Goal: Transaction & Acquisition: Purchase product/service

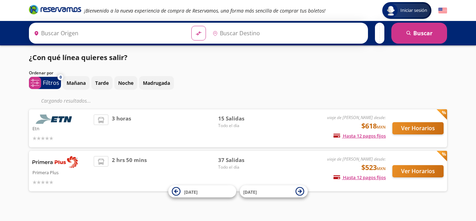
type input "[PERSON_NAME] de Querétaro, [GEOGRAPHIC_DATA]"
type input "[GEOGRAPHIC_DATA], [GEOGRAPHIC_DATA]"
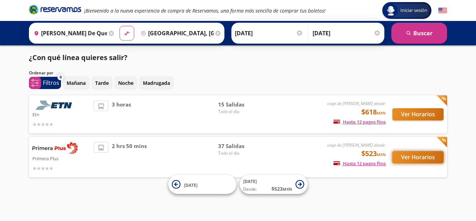
click at [417, 156] on button "Ver Horarios" at bounding box center [418, 157] width 51 height 12
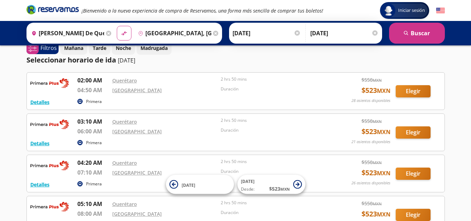
scroll to position [10, 0]
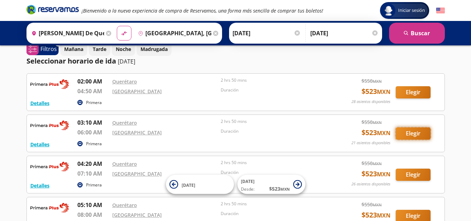
click at [411, 131] on button "Elegir" at bounding box center [413, 133] width 35 height 12
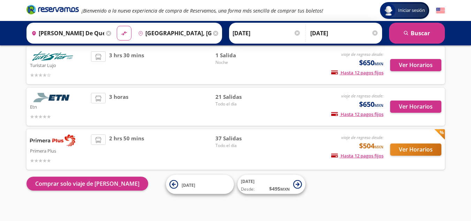
scroll to position [50, 0]
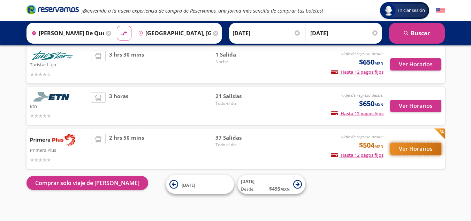
click at [421, 148] on button "Ver Horarios" at bounding box center [415, 149] width 51 height 12
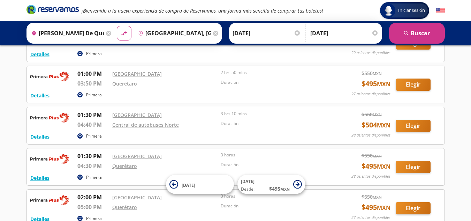
scroll to position [765, 0]
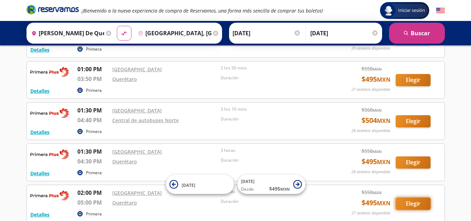
click at [416, 205] on button "Elegir" at bounding box center [413, 203] width 35 height 12
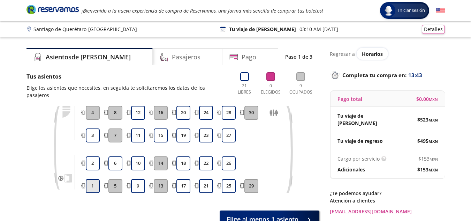
click at [94, 179] on button "1" at bounding box center [93, 186] width 14 height 14
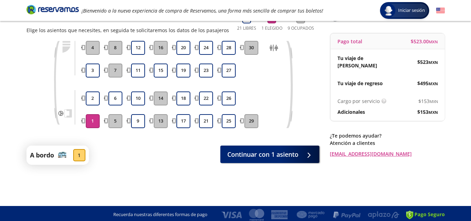
scroll to position [60, 0]
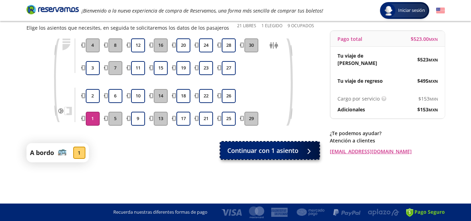
click at [285, 156] on button "Continuar con 1 asiento" at bounding box center [269, 150] width 99 height 17
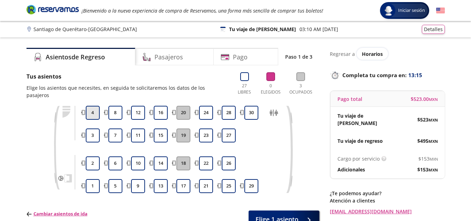
click at [94, 106] on button "4" at bounding box center [93, 113] width 14 height 14
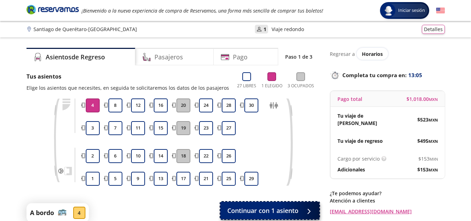
click at [310, 211] on icon at bounding box center [307, 211] width 5 height 5
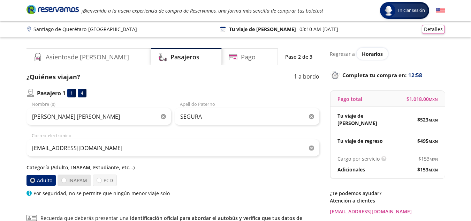
click at [61, 182] on label "INAPAM" at bounding box center [74, 180] width 33 height 12
click at [62, 182] on input "INAPAM" at bounding box center [64, 180] width 5 height 5
radio input "true"
radio input "false"
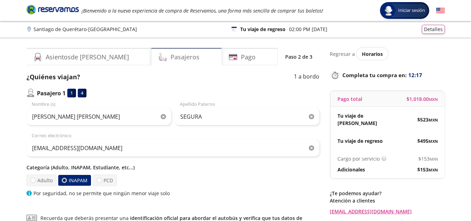
click at [171, 55] on h4 "Pasajeros" at bounding box center [185, 56] width 29 height 9
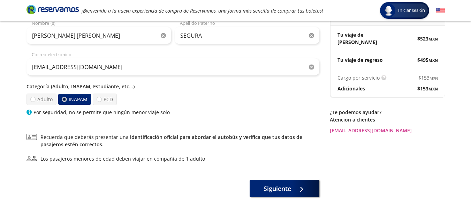
scroll to position [82, 0]
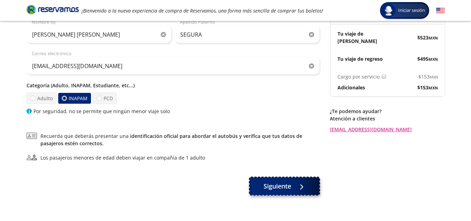
click at [287, 187] on span "Siguiente" at bounding box center [278, 185] width 28 height 9
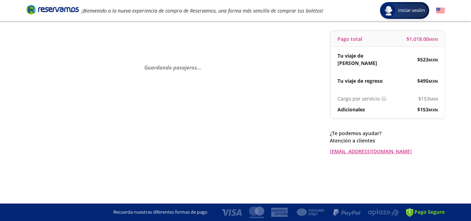
scroll to position [0, 0]
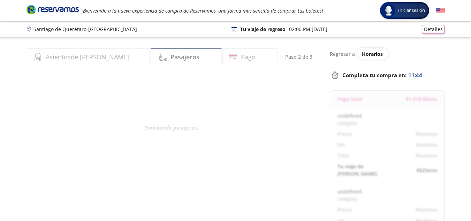
select select "MX"
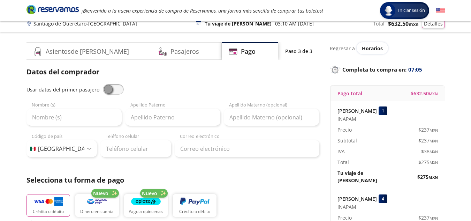
scroll to position [5, 0]
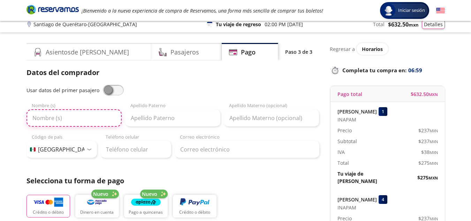
click at [51, 114] on input "Nombre (s)" at bounding box center [74, 117] width 95 height 17
type input "A"
type input "[PERSON_NAME] [PERSON_NAME]"
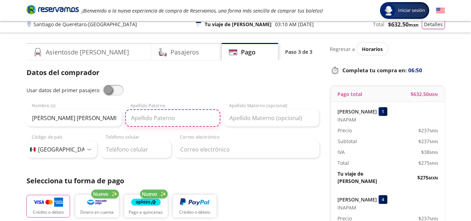
click at [147, 121] on input "Apellido Paterno" at bounding box center [172, 117] width 95 height 17
type input "SEGURA"
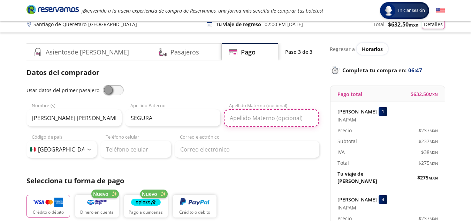
click at [240, 117] on input "Apellido Materno (opcional)" at bounding box center [271, 117] width 95 height 17
type input "YAÑEZ"
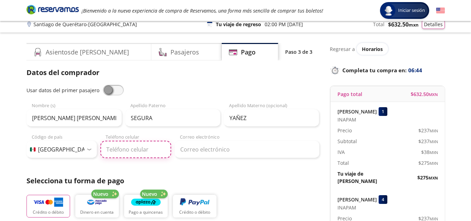
click at [147, 152] on input "Teléfono celular" at bounding box center [135, 149] width 71 height 17
type input "[PHONE_NUMBER]"
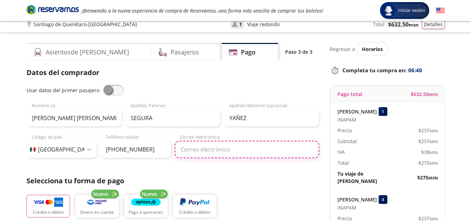
click at [198, 151] on input "Correo electrónico" at bounding box center [247, 149] width 145 height 17
type input "[EMAIL_ADDRESS][DOMAIN_NAME]"
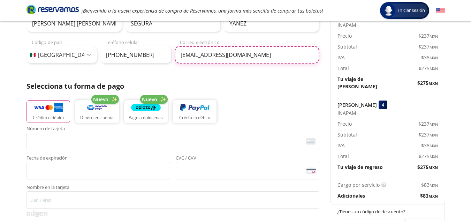
scroll to position [100, 0]
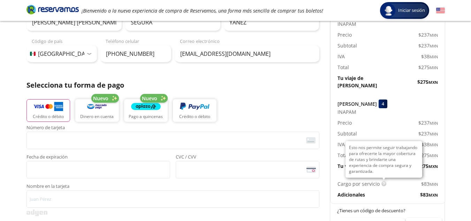
click at [384, 181] on img at bounding box center [383, 183] width 5 height 5
click at [382, 181] on img at bounding box center [383, 183] width 5 height 5
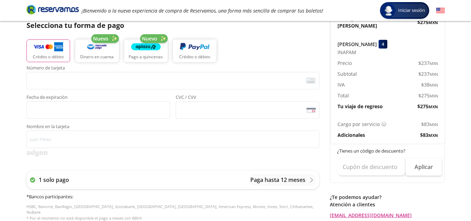
scroll to position [159, 0]
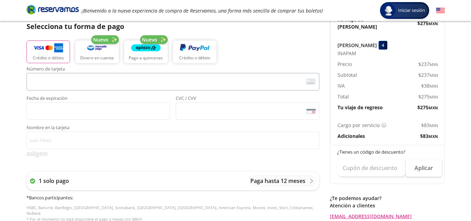
click at [307, 82] on img at bounding box center [310, 81] width 9 height 6
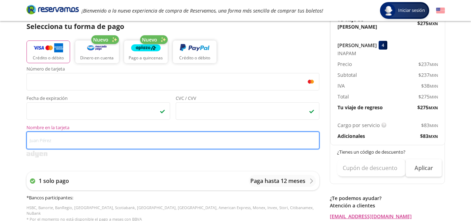
click at [148, 143] on input "Nombre en la tarjeta" at bounding box center [173, 139] width 293 height 17
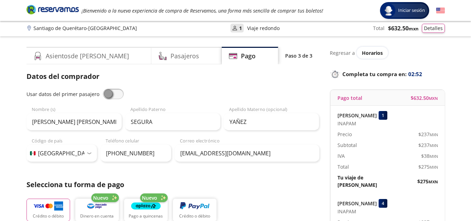
scroll to position [0, 0]
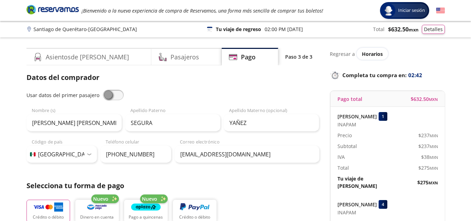
type input "[PERSON_NAME]"
click at [76, 61] on h4 "Asientos de [PERSON_NAME]" at bounding box center [87, 56] width 83 height 9
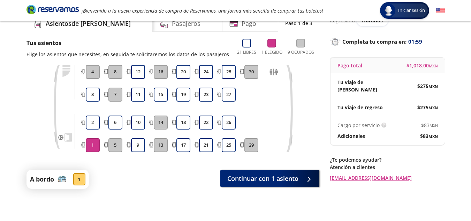
scroll to position [60, 0]
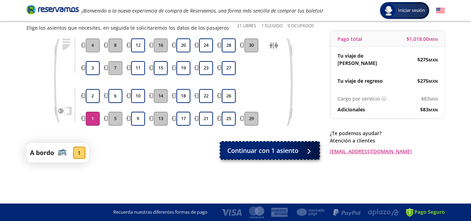
click at [230, 152] on span "Continuar con 1 asiento" at bounding box center [262, 150] width 71 height 9
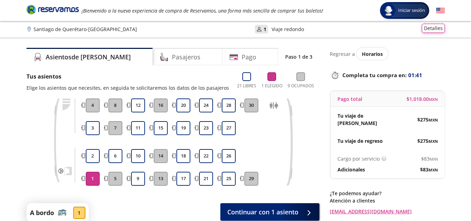
click at [434, 28] on button "Detalles" at bounding box center [433, 28] width 23 height 9
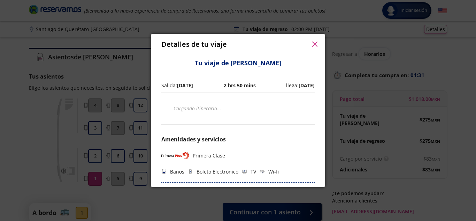
click at [316, 43] on icon "button" at bounding box center [314, 43] width 5 height 5
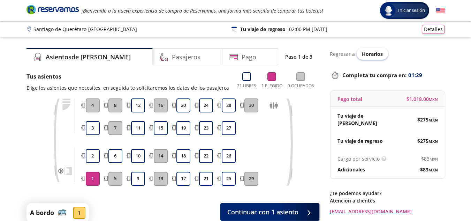
click at [378, 56] on span "Horarios" at bounding box center [372, 54] width 21 height 7
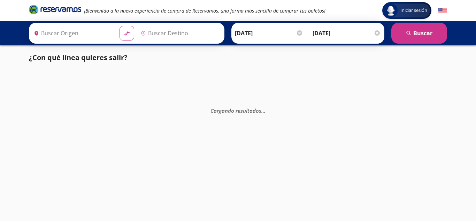
type input "[GEOGRAPHIC_DATA], [GEOGRAPHIC_DATA]"
type input "[PERSON_NAME] de Querétaro, [GEOGRAPHIC_DATA]"
